Goal: Navigation & Orientation: Find specific page/section

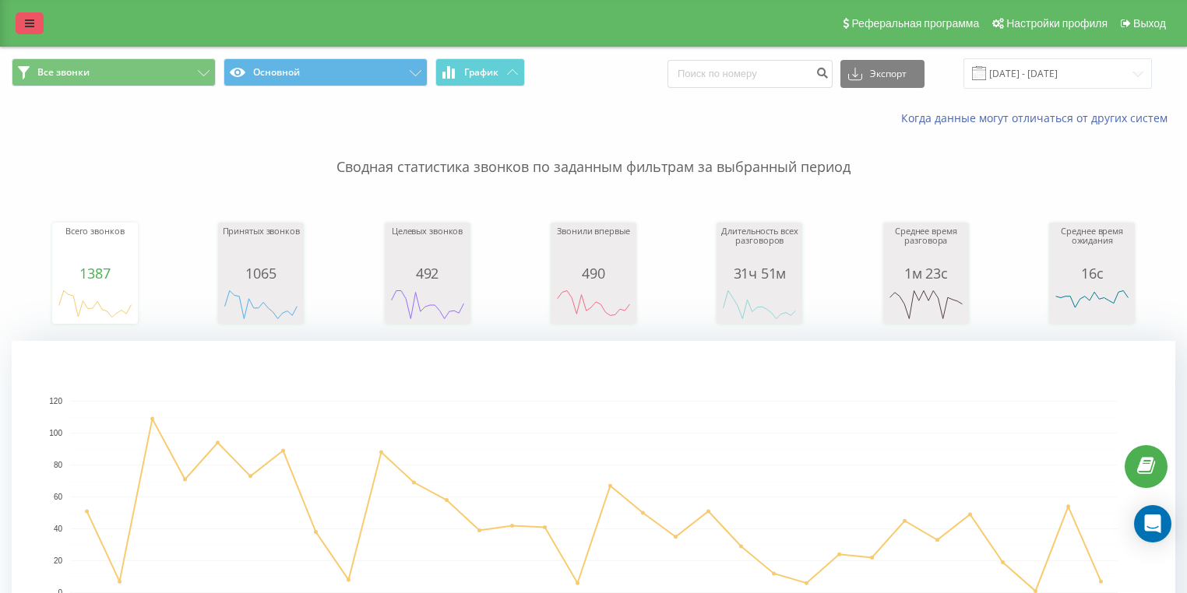
click at [26, 23] on icon at bounding box center [29, 23] width 9 height 11
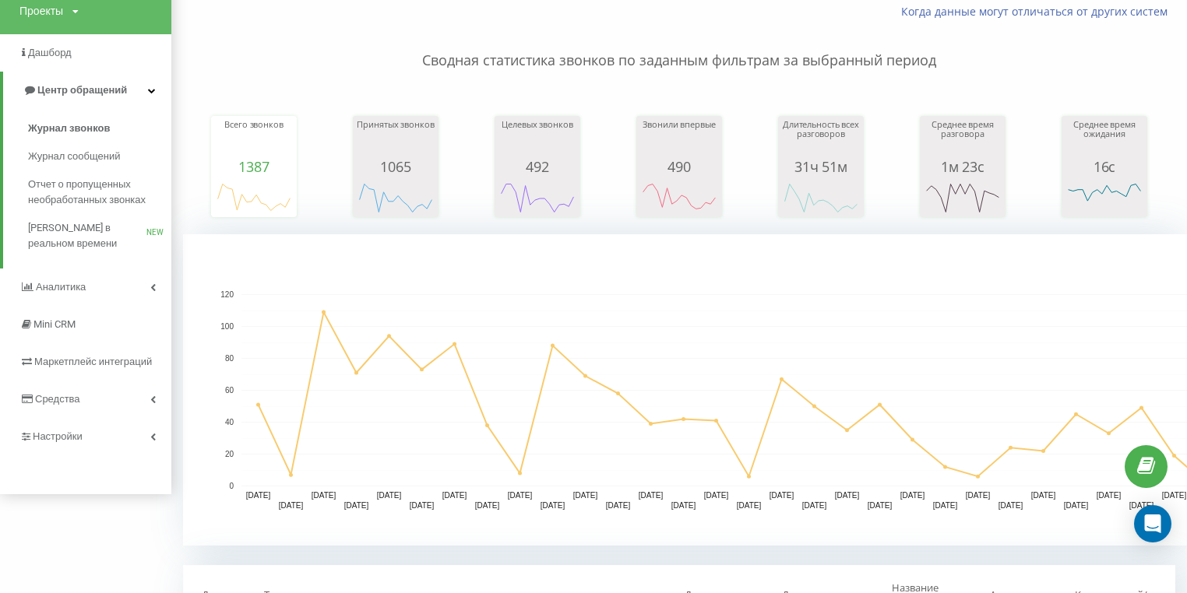
scroll to position [125, 0]
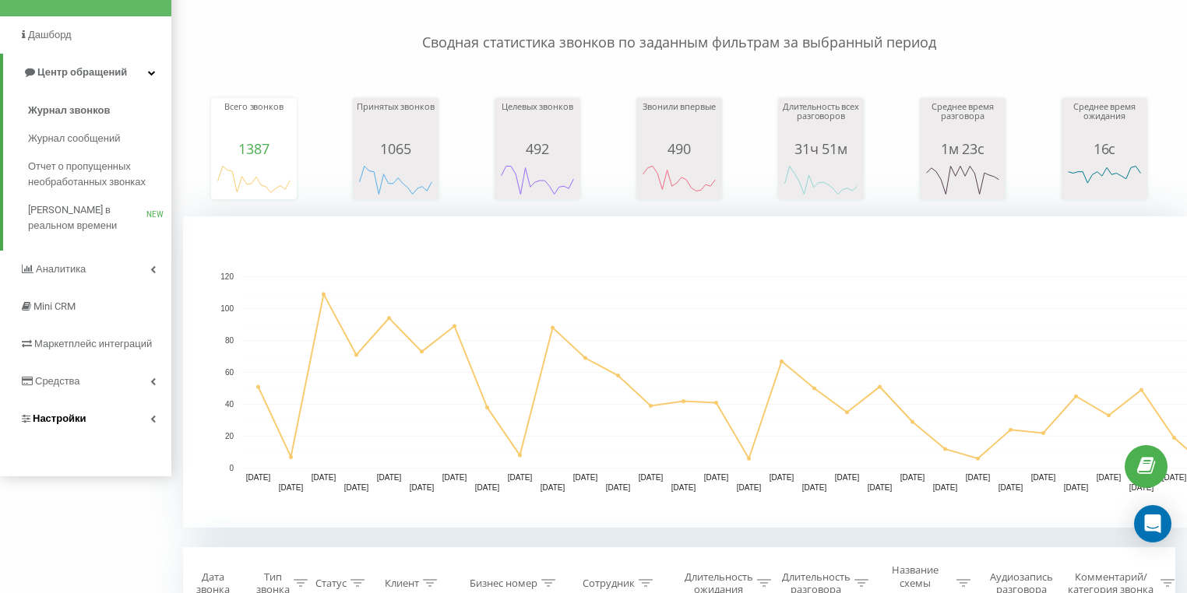
click at [139, 423] on link "Настройки" at bounding box center [85, 418] width 171 height 37
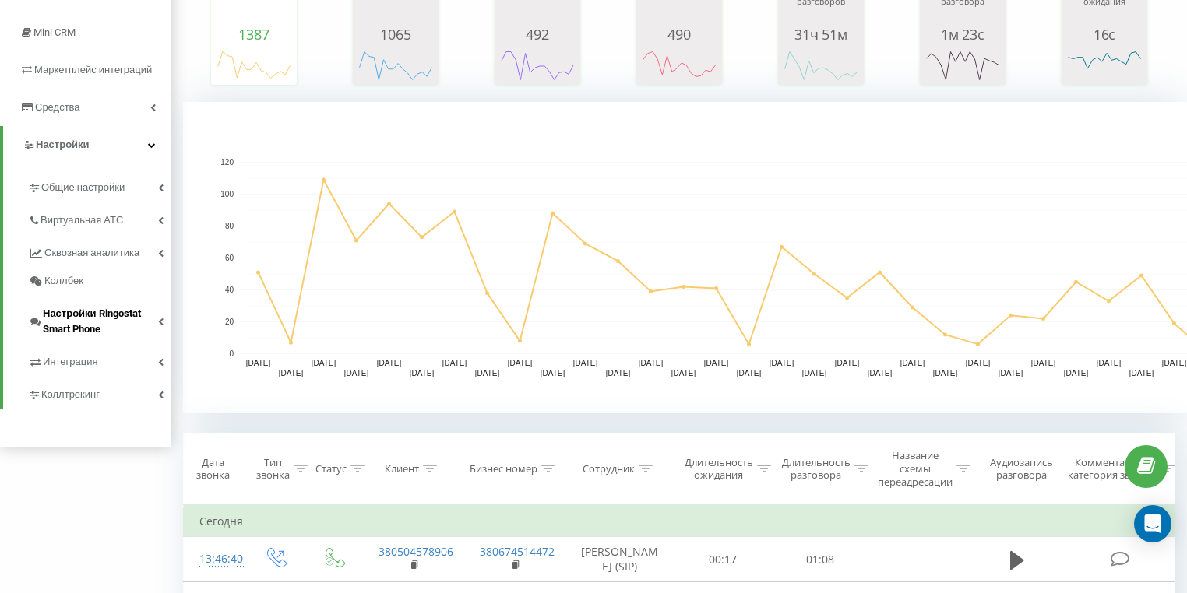
scroll to position [249, 0]
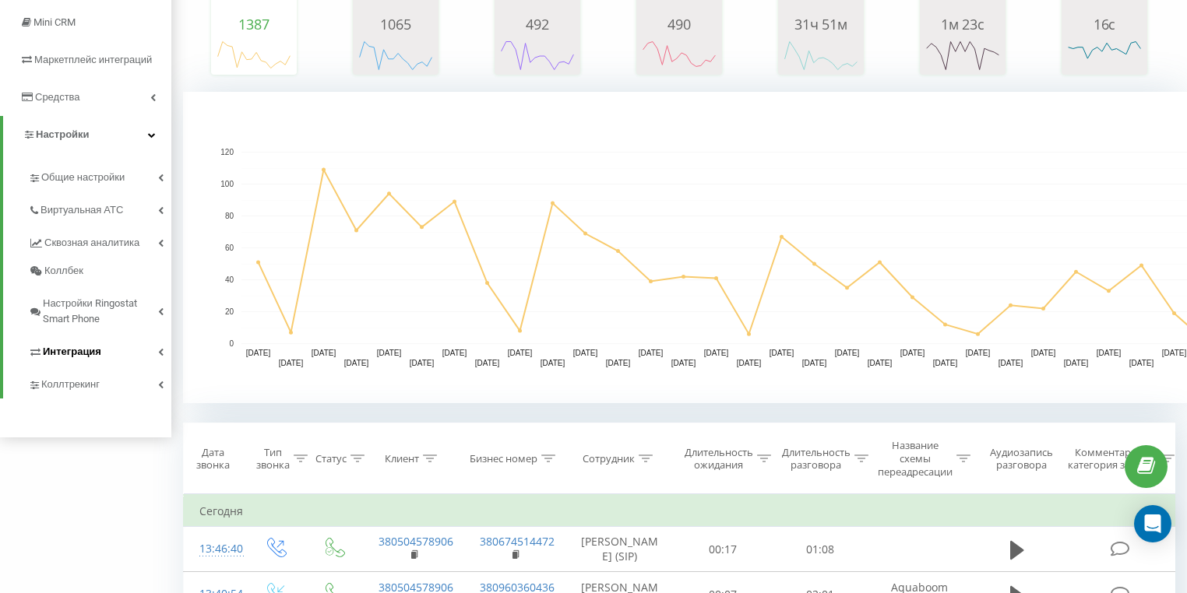
click at [72, 351] on span "Интеграция" at bounding box center [72, 352] width 58 height 16
click at [98, 181] on span "Общие настройки" at bounding box center [85, 178] width 89 height 16
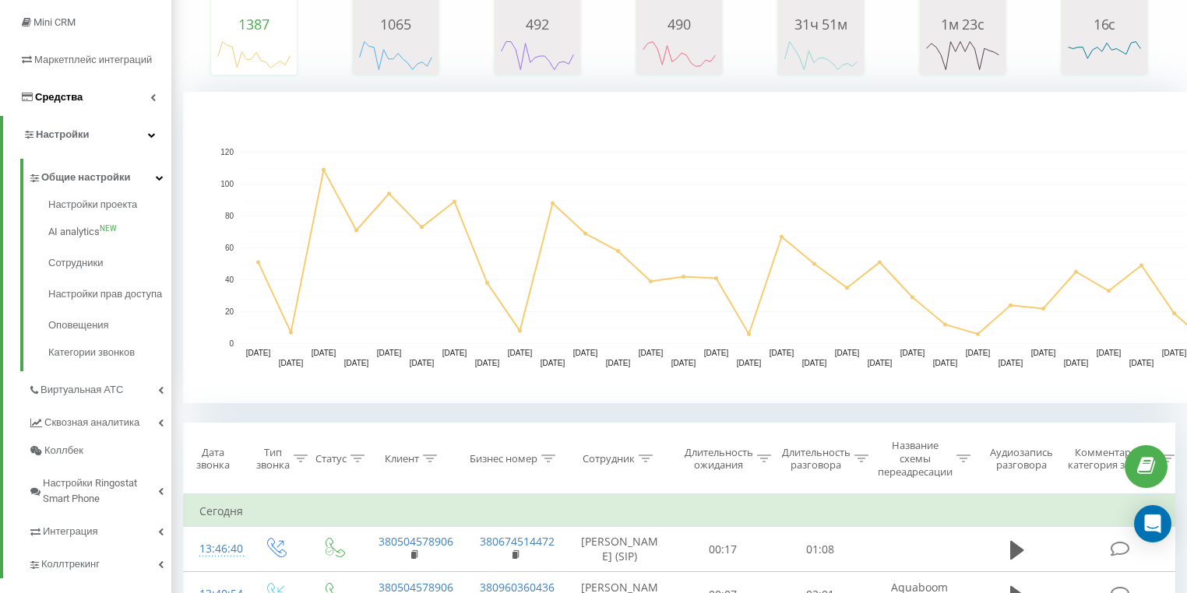
click at [51, 99] on span "Средства" at bounding box center [58, 97] width 47 height 12
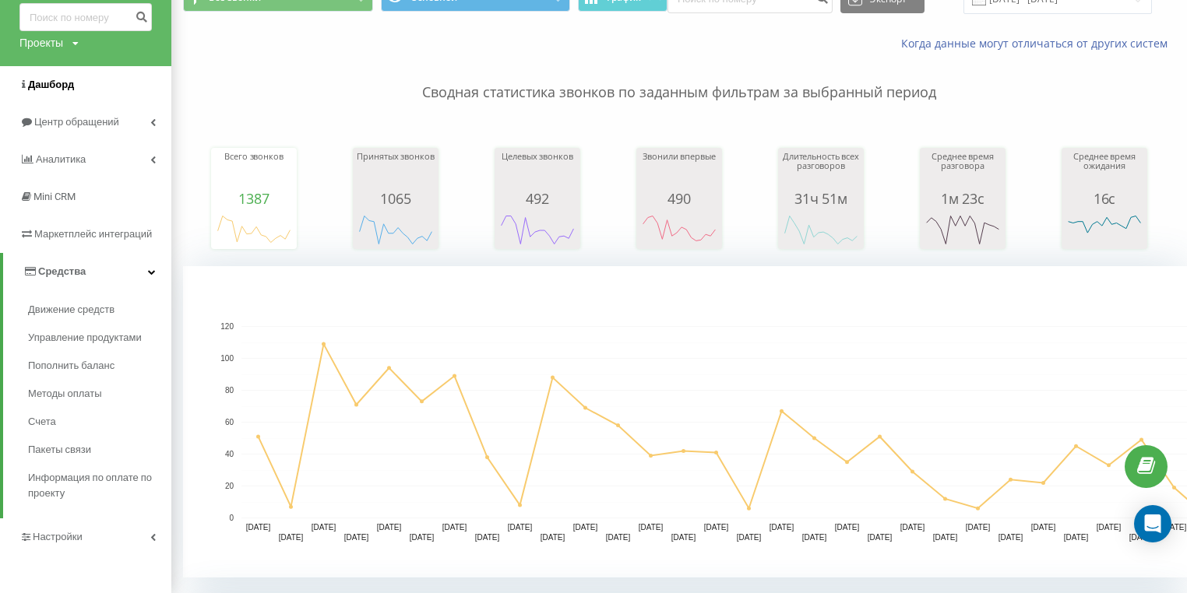
scroll to position [62, 0]
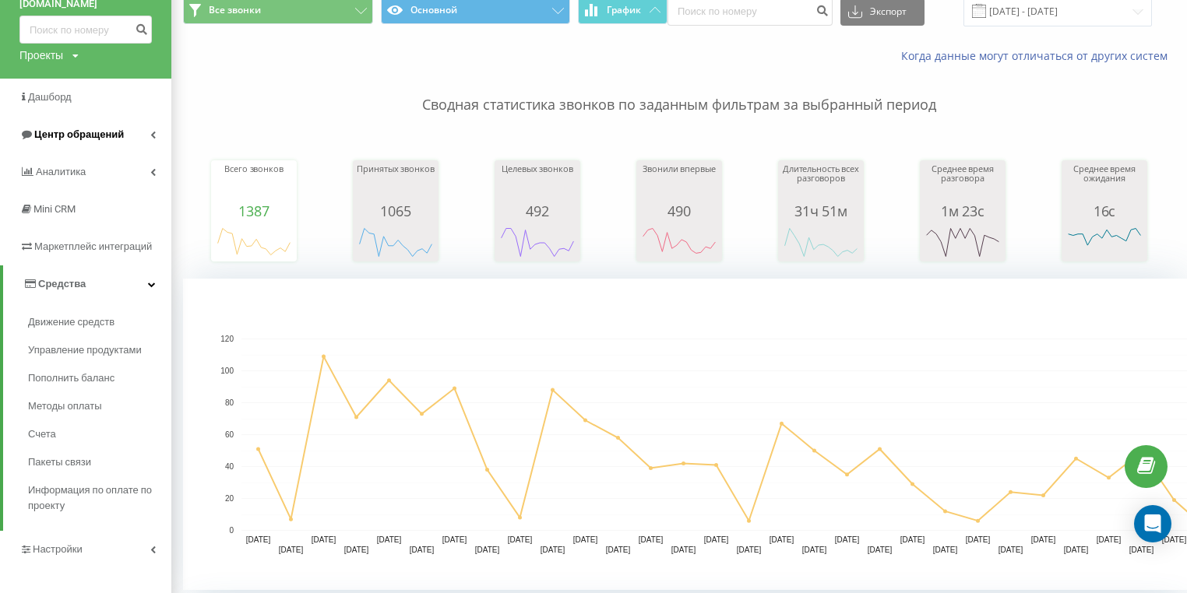
click at [50, 136] on span "Центр обращений" at bounding box center [79, 134] width 90 height 12
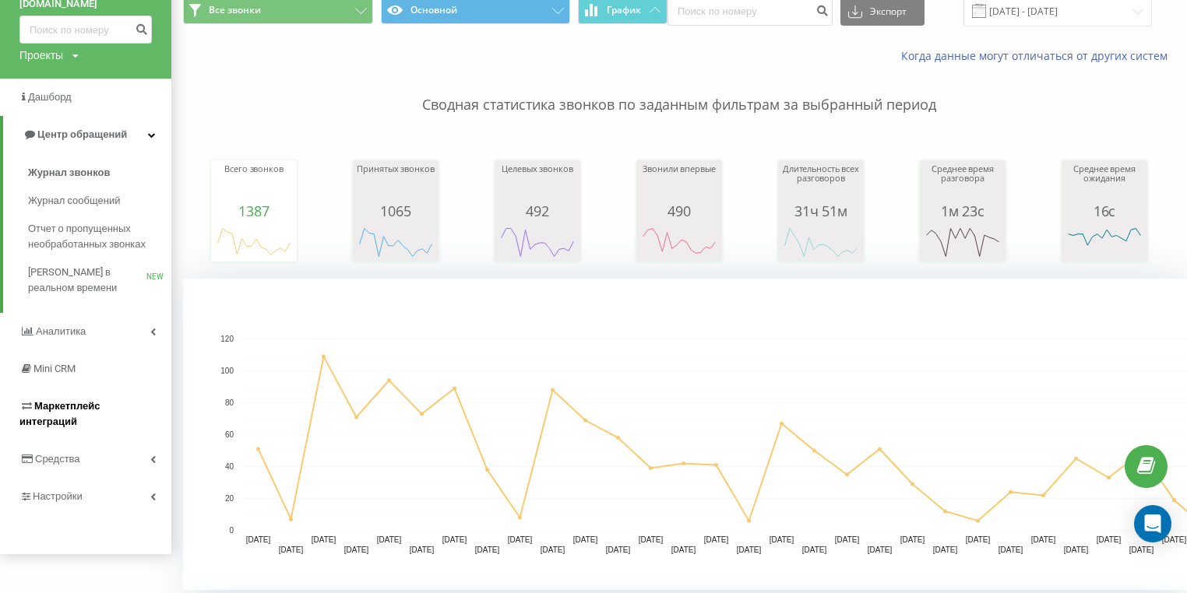
click at [65, 403] on span "Маркетплейс интеграций" at bounding box center [59, 413] width 80 height 27
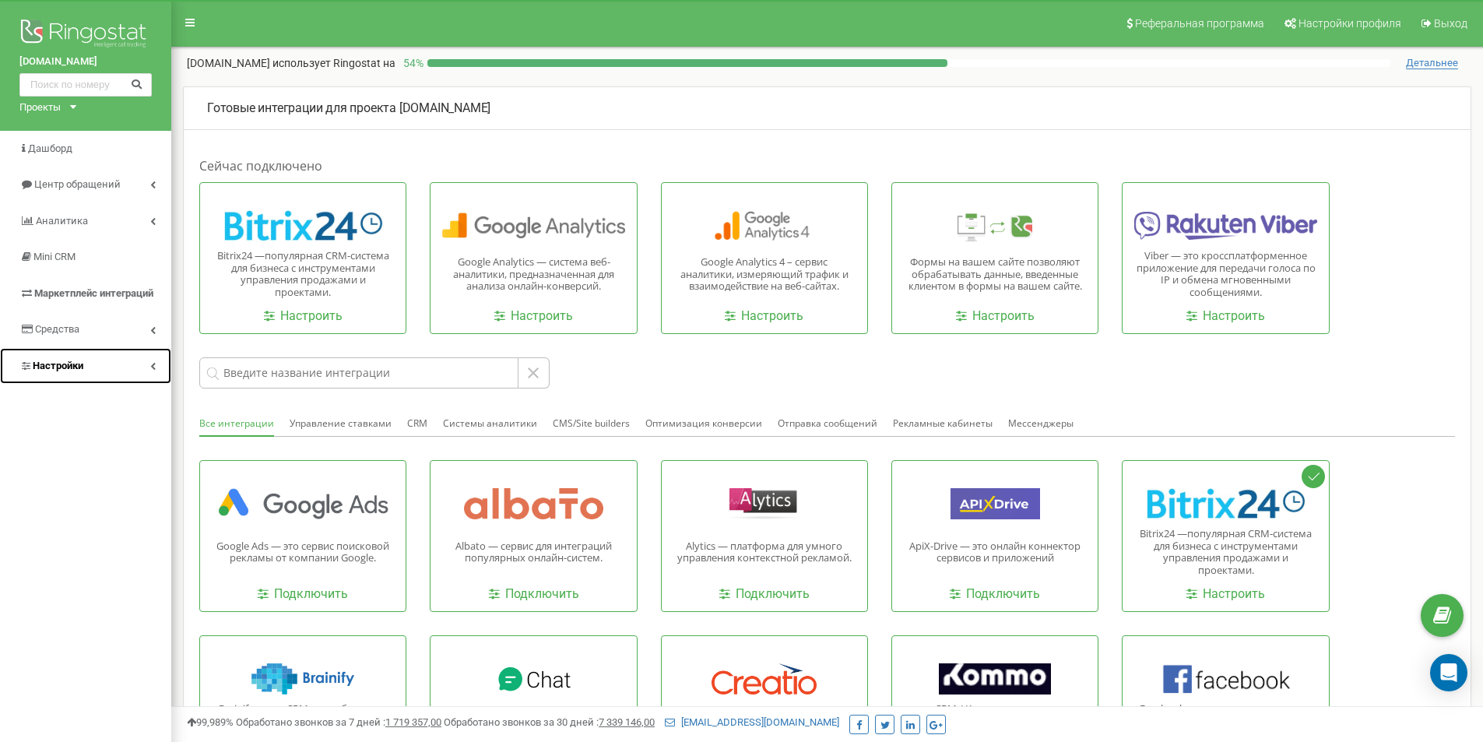
click at [72, 355] on link "Настройки" at bounding box center [85, 366] width 171 height 37
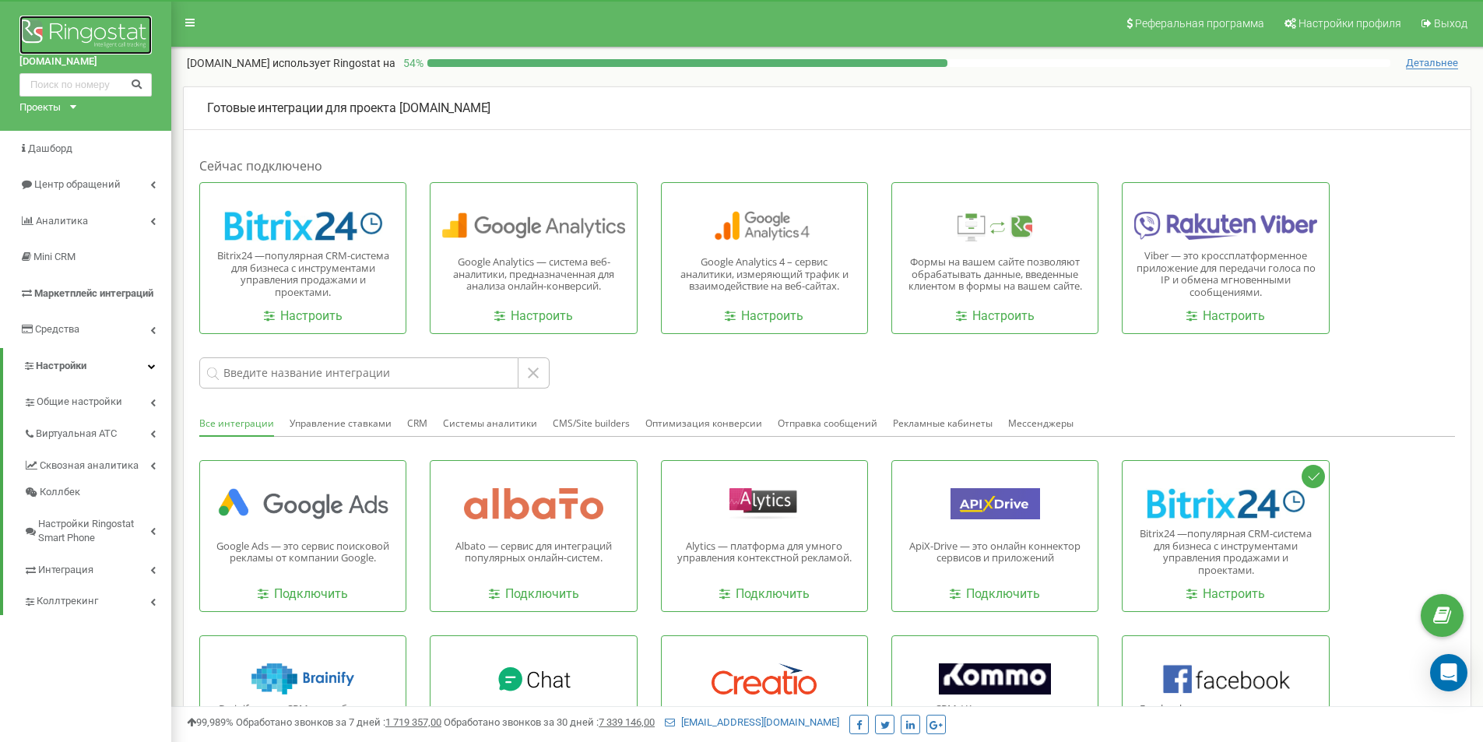
click at [111, 19] on img at bounding box center [85, 35] width 132 height 39
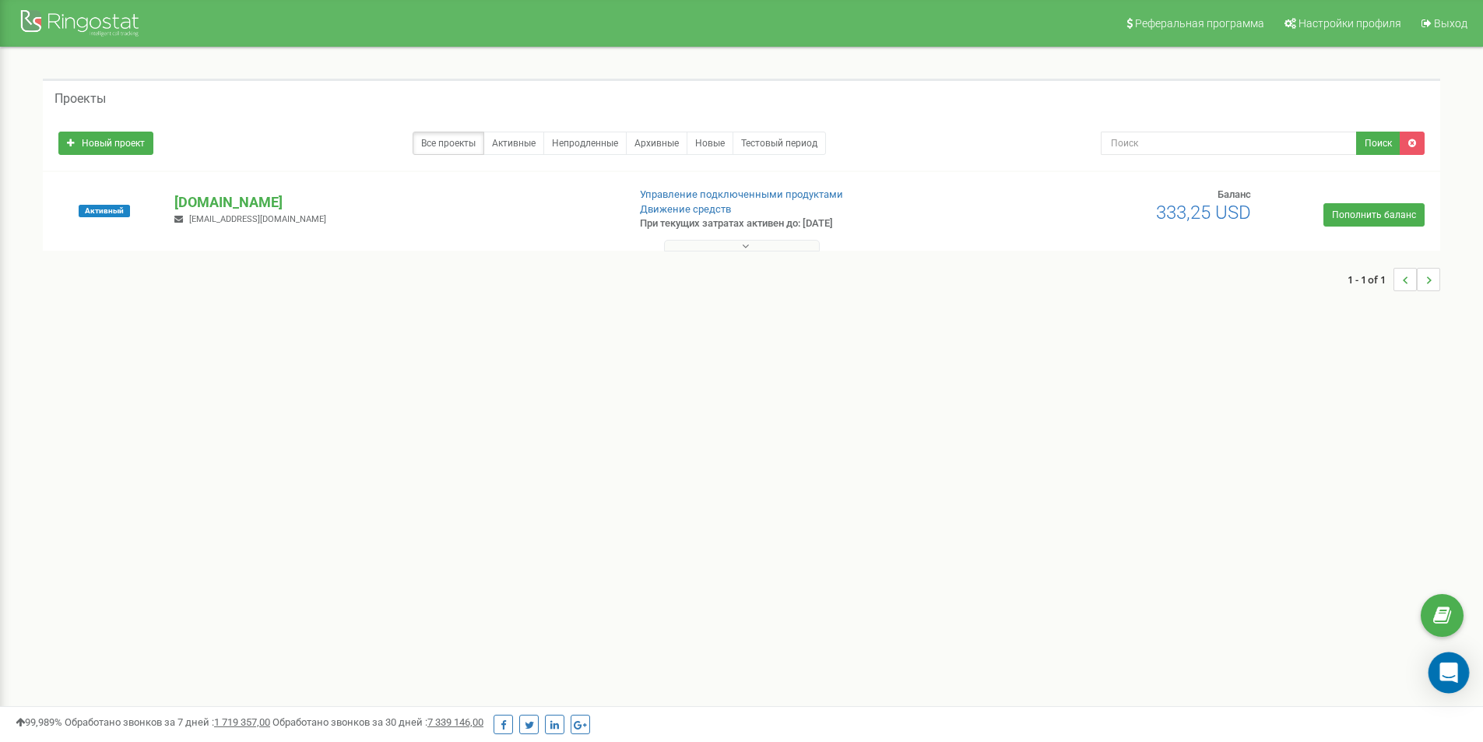
click at [1451, 668] on icon "Open Intercom Messenger" at bounding box center [1449, 673] width 18 height 20
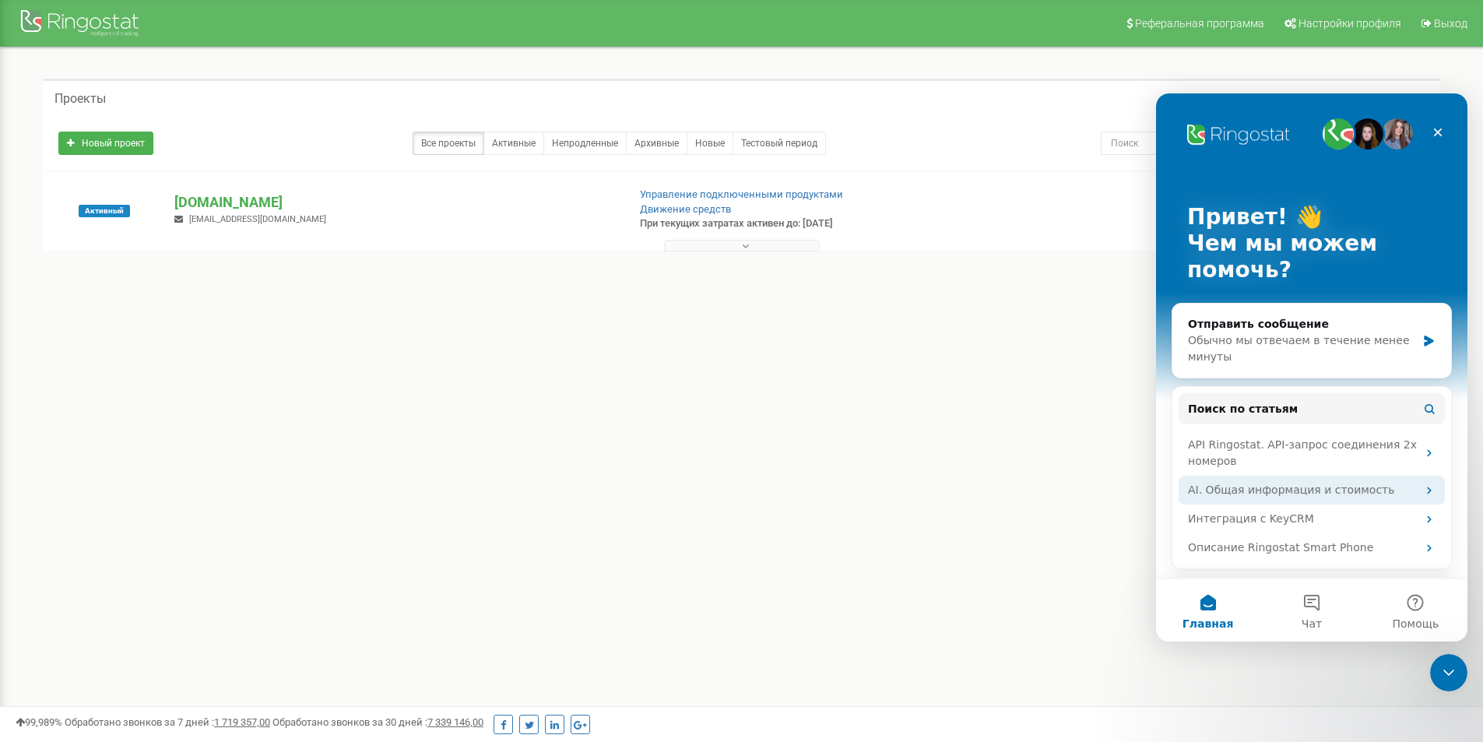
click at [1297, 494] on div "AI. Общая информация и стоимость" at bounding box center [1302, 490] width 229 height 16
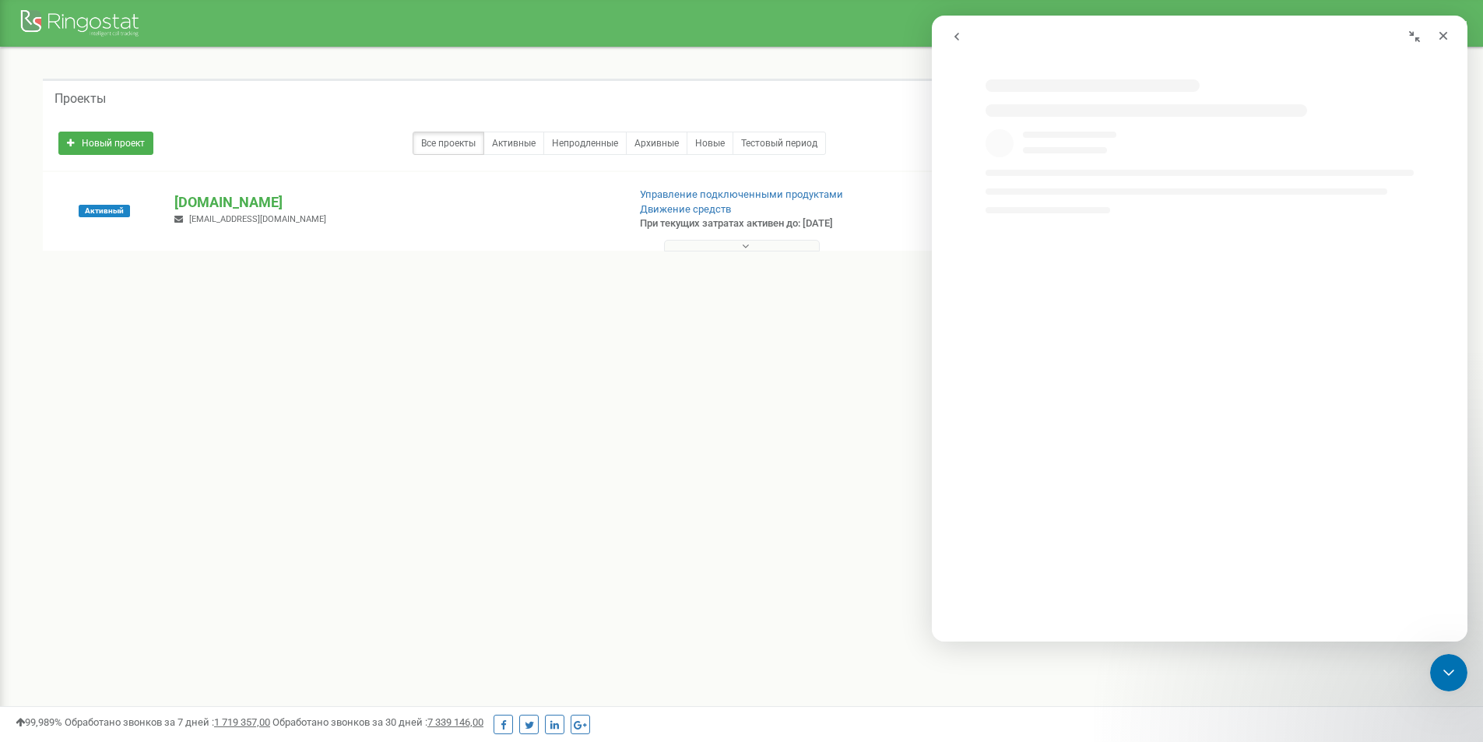
select select "ru"
